Goal: Navigation & Orientation: Find specific page/section

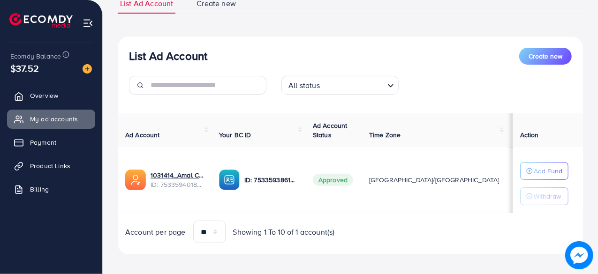
scroll to position [82, 0]
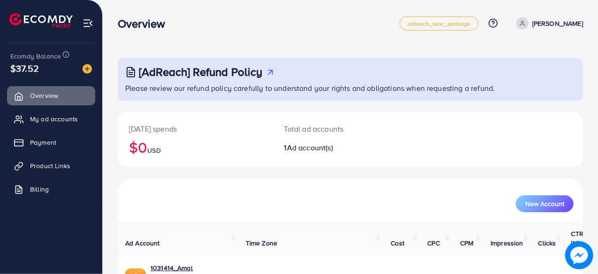
scroll to position [48, 0]
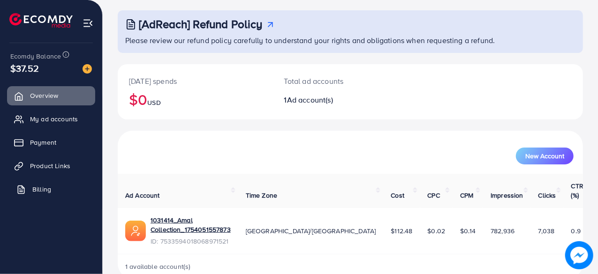
click at [46, 188] on span "Billing" at bounding box center [41, 189] width 19 height 9
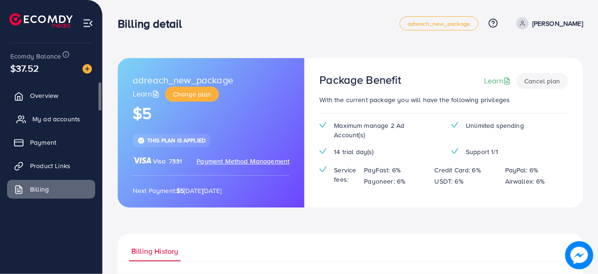
click at [34, 119] on span "My ad accounts" at bounding box center [56, 118] width 48 height 9
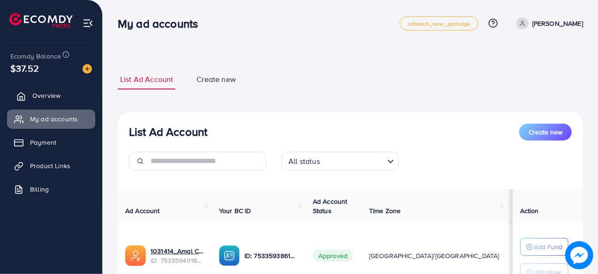
click at [50, 99] on span "Overview" at bounding box center [46, 95] width 28 height 9
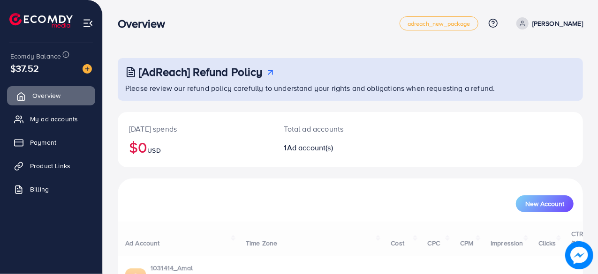
click at [50, 99] on span "Overview" at bounding box center [46, 95] width 28 height 9
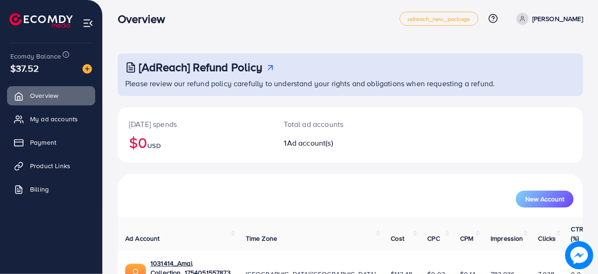
scroll to position [7, 0]
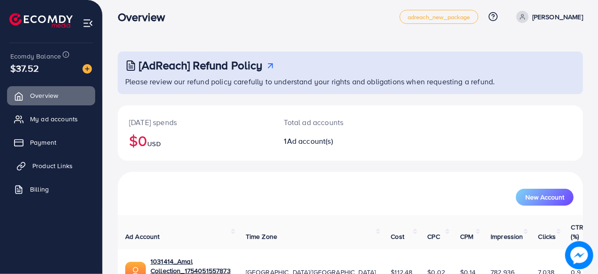
click at [60, 168] on span "Product Links" at bounding box center [52, 165] width 40 height 9
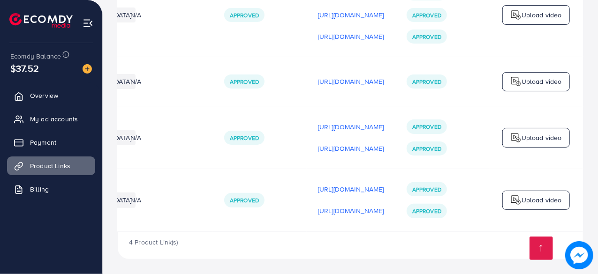
scroll to position [0, 278]
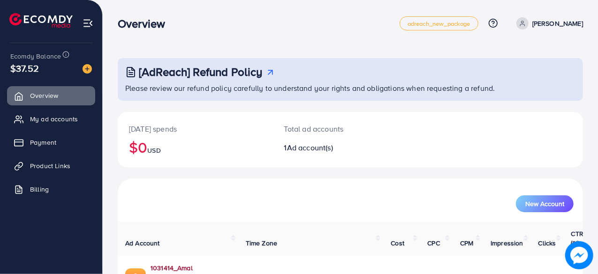
click at [151, 264] on link "1031414_Amal Collection_1754051557873" at bounding box center [191, 273] width 80 height 19
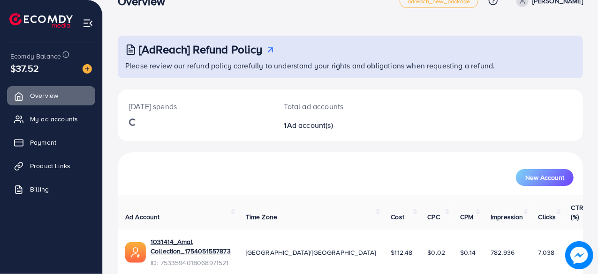
scroll to position [44, 0]
